Goal: Navigation & Orientation: Find specific page/section

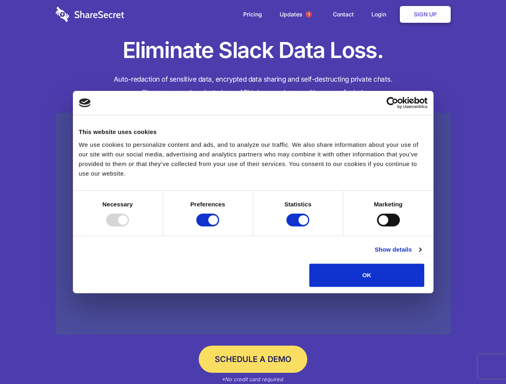
click at [129, 227] on div at bounding box center [117, 220] width 23 height 13
click at [219, 227] on input "Preferences" at bounding box center [207, 220] width 23 height 13
checkbox input "false"
click at [299, 227] on input "Statistics" at bounding box center [297, 220] width 23 height 13
checkbox input "false"
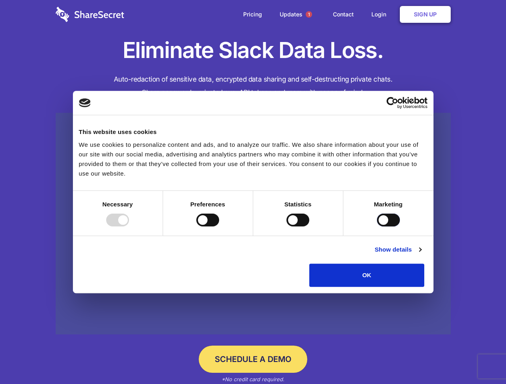
click at [377, 227] on input "Marketing" at bounding box center [388, 220] width 23 height 13
checkbox input "true"
click at [421, 255] on link "Show details" at bounding box center [397, 250] width 46 height 10
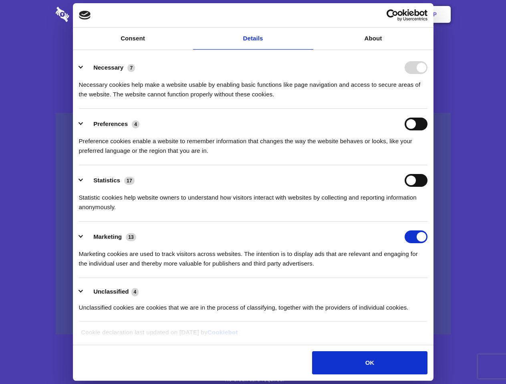
click at [427, 109] on li "Necessary 7 Necessary cookies help make a website usable by enabling basic func…" at bounding box center [253, 80] width 348 height 56
click at [308, 14] on span "1" at bounding box center [308, 14] width 6 height 6
